Goal: Find contact information: Find contact information

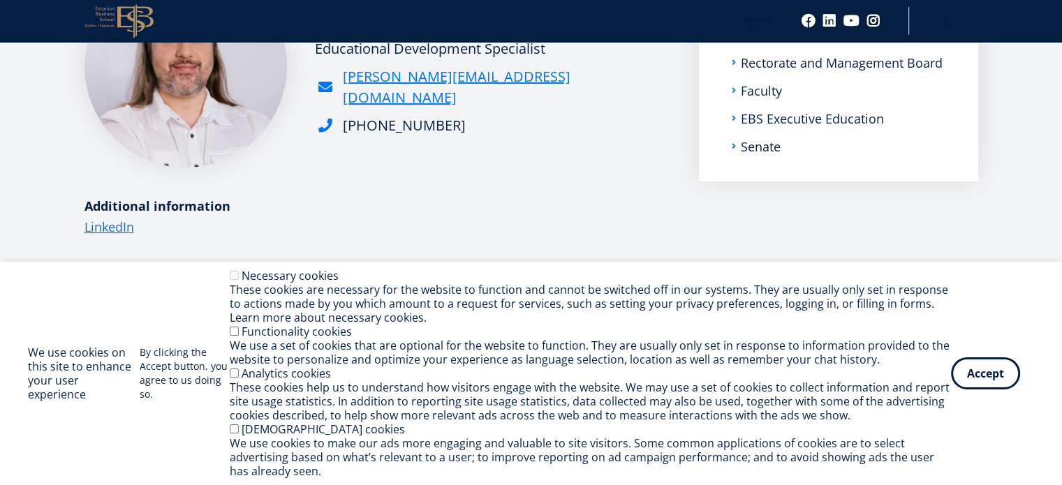
drag, startPoint x: 515, startPoint y: 89, endPoint x: 497, endPoint y: 91, distance: 17.7
click at [497, 91] on div "[PERSON_NAME][EMAIL_ADDRESS][DOMAIN_NAME]" at bounding box center [493, 87] width 356 height 42
drag, startPoint x: 517, startPoint y: 94, endPoint x: 495, endPoint y: 85, distance: 23.2
click at [495, 85] on div "[PERSON_NAME][EMAIL_ADDRESS][DOMAIN_NAME]" at bounding box center [493, 87] width 356 height 42
copy link "[PERSON_NAME][EMAIL_ADDRESS][DOMAIN_NAME]"
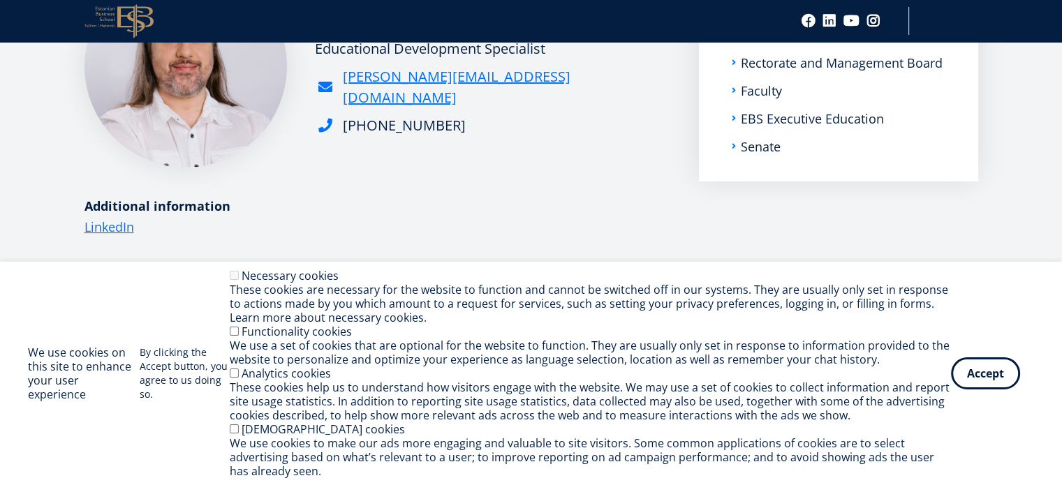
drag, startPoint x: 112, startPoint y: 281, endPoint x: 124, endPoint y: 265, distance: 19.4
click at [112, 281] on div "We use cookies on this site to enhance your user experience By clicking the Acc…" at bounding box center [531, 373] width 1006 height 209
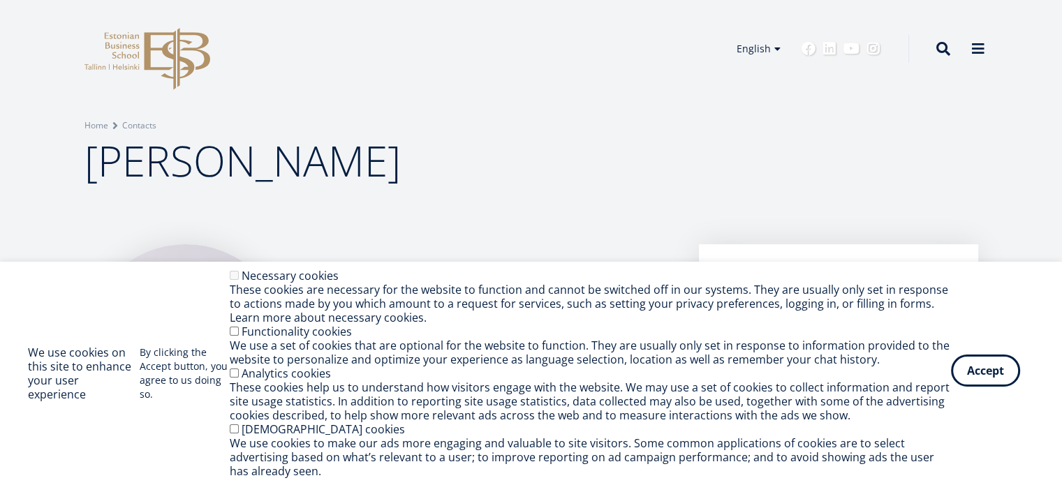
click at [983, 366] on button "Accept" at bounding box center [985, 371] width 69 height 32
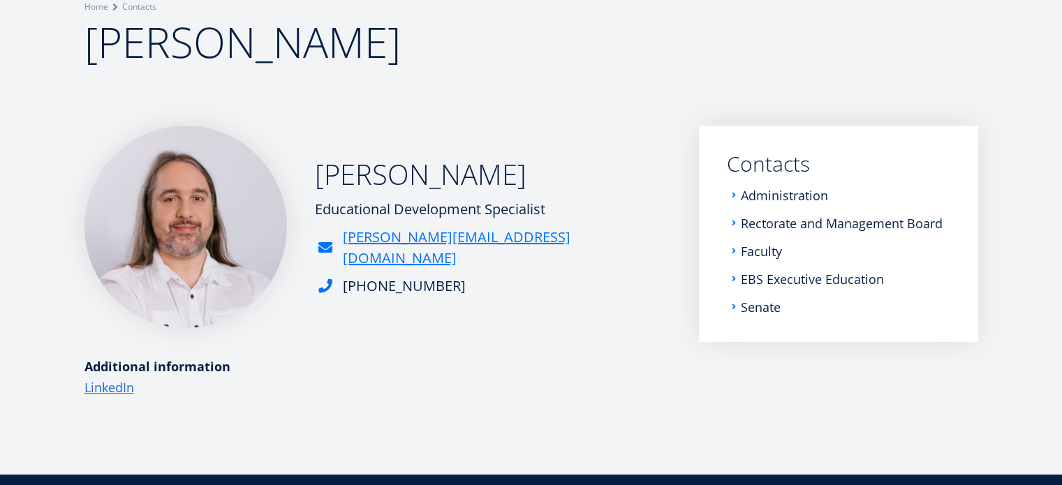
scroll to position [209, 0]
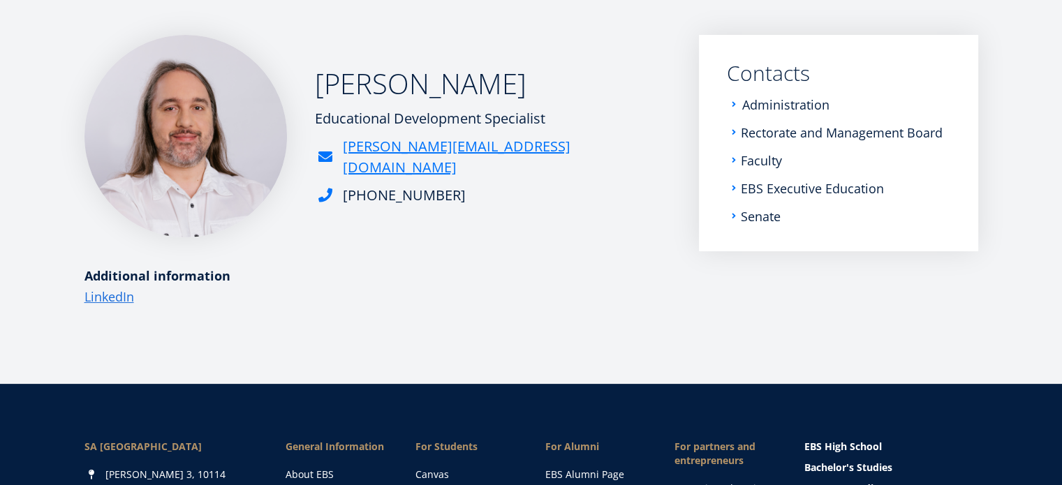
click at [759, 103] on link "Administration" at bounding box center [785, 105] width 87 height 14
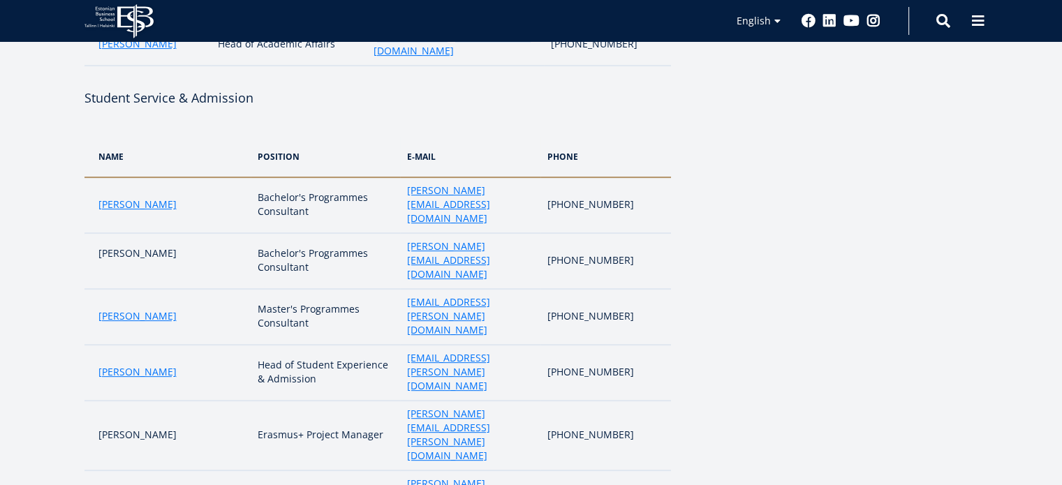
scroll to position [489, 0]
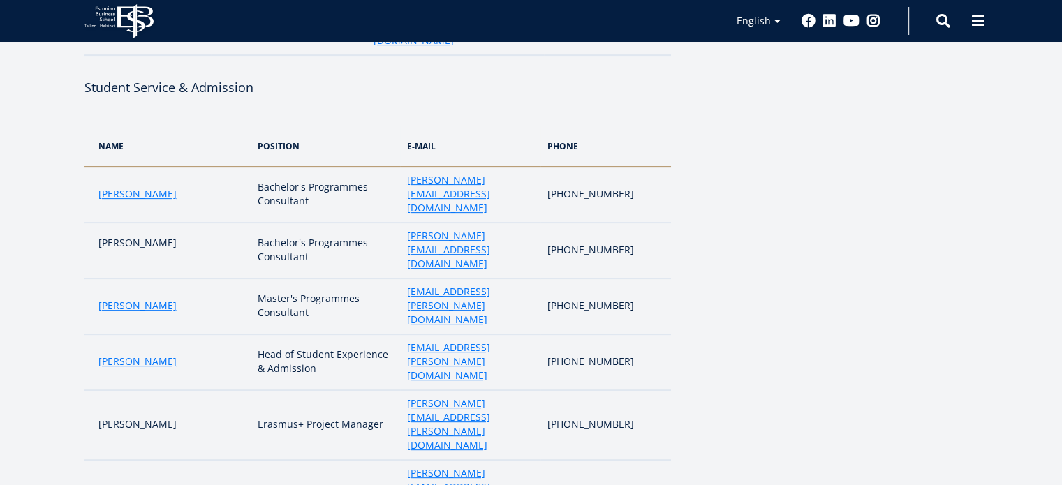
drag, startPoint x: 859, startPoint y: 259, endPoint x: 848, endPoint y: 254, distance: 12.8
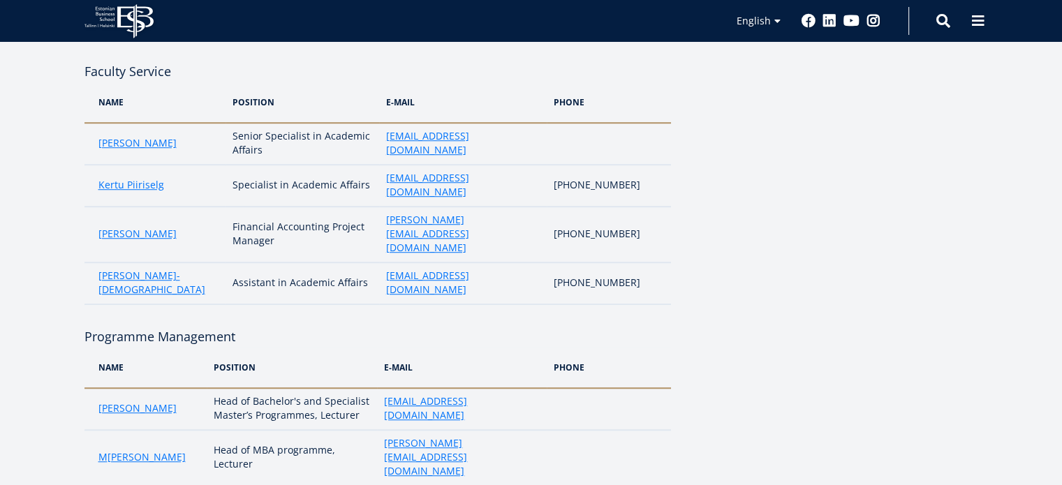
scroll to position [2327, 0]
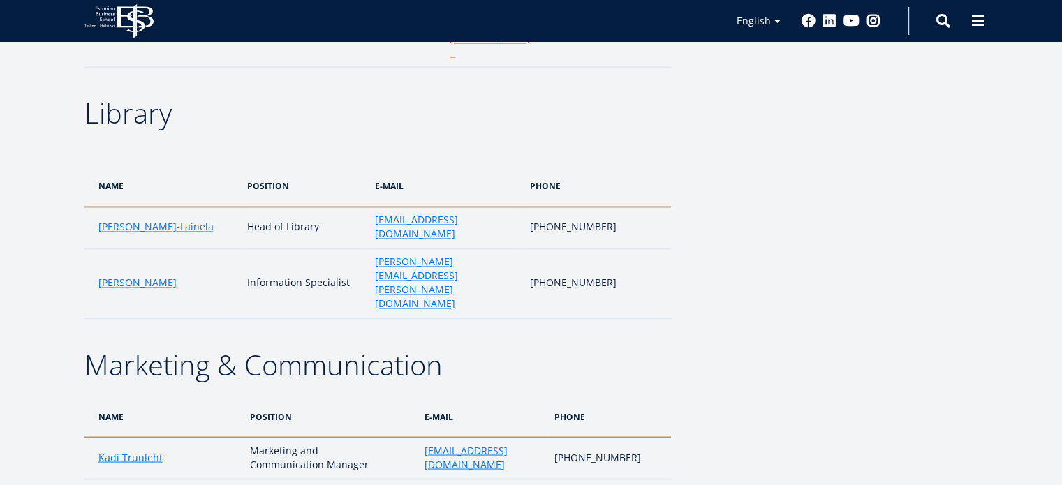
drag, startPoint x: 547, startPoint y: 332, endPoint x: 407, endPoint y: 332, distance: 139.6
copy link "[PERSON_NAME][EMAIL_ADDRESS][PERSON_NAME][DOMAIN_NAME]"
